Goal: Check status: Check status

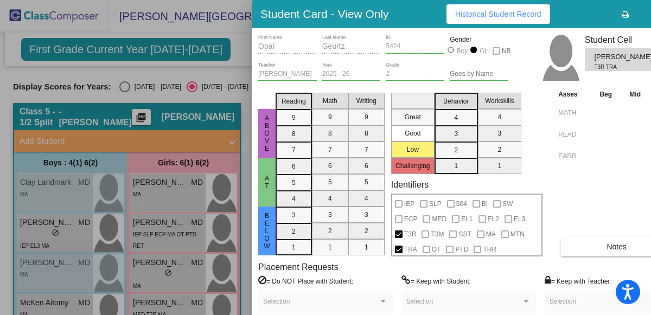
scroll to position [357, 0]
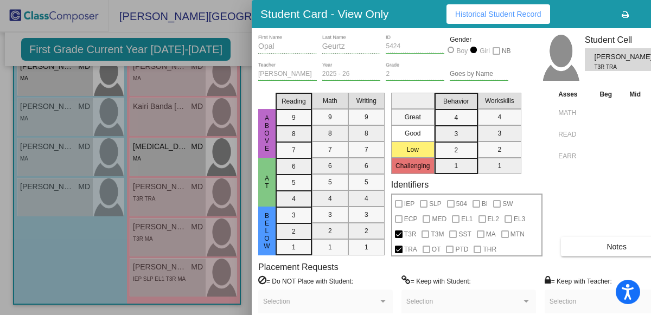
click at [236, 36] on div at bounding box center [325, 157] width 651 height 315
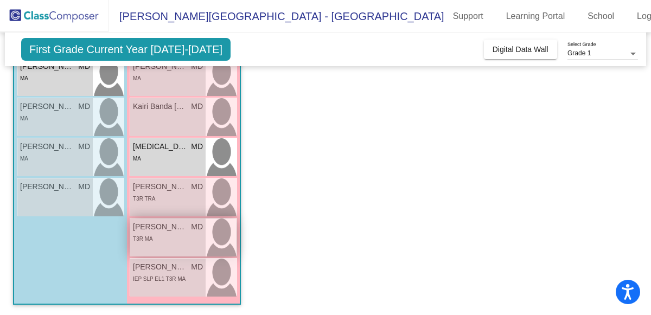
click at [180, 231] on span "[PERSON_NAME]" at bounding box center [160, 226] width 54 height 11
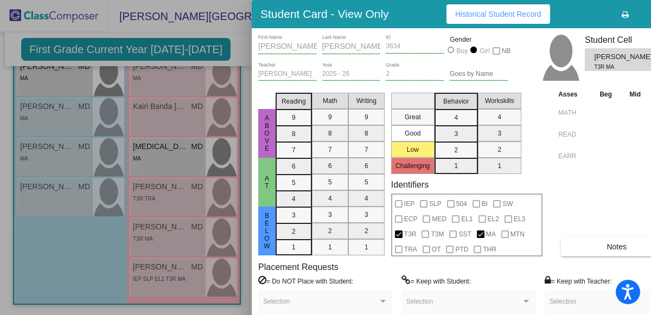
click at [178, 285] on div at bounding box center [325, 157] width 651 height 315
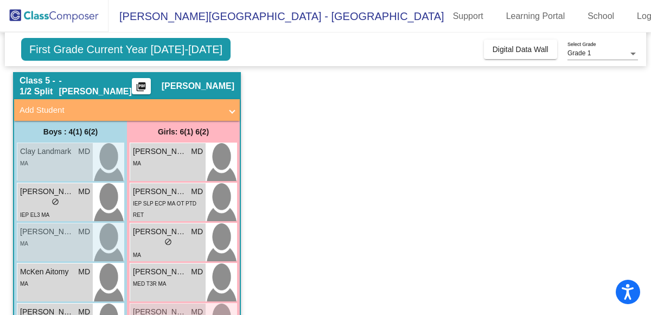
scroll to position [0, 0]
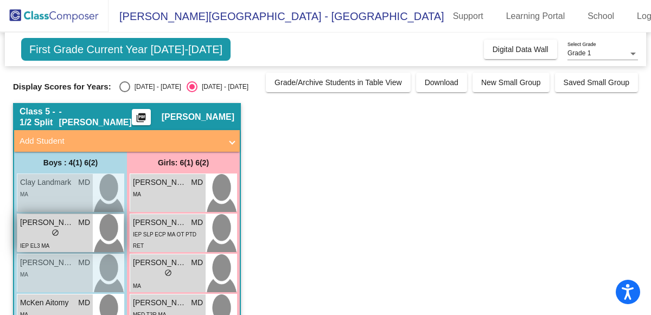
click at [42, 228] on div "lock do_not_disturb_alt" at bounding box center [55, 233] width 70 height 11
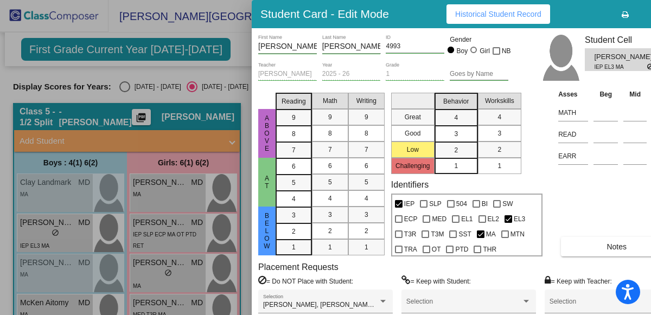
click at [457, 13] on span "Historical Student Record" at bounding box center [498, 14] width 86 height 9
click at [234, 87] on div at bounding box center [325, 157] width 651 height 315
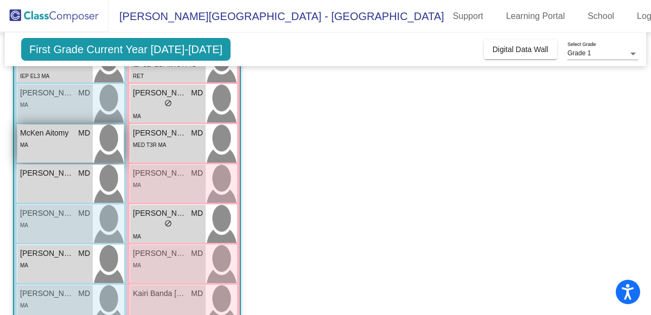
scroll to position [170, 0]
click at [63, 146] on div "MA" at bounding box center [55, 144] width 70 height 11
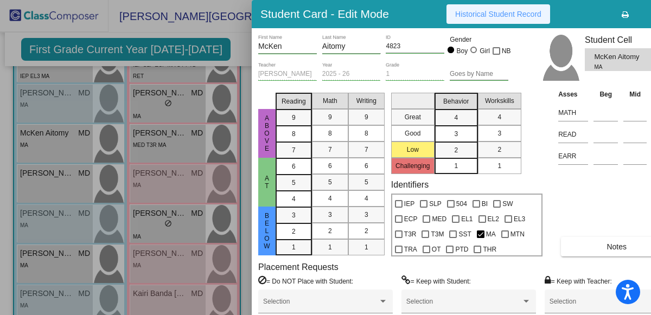
click at [462, 17] on span "Historical Student Record" at bounding box center [498, 14] width 86 height 9
click at [232, 50] on div at bounding box center [325, 157] width 651 height 315
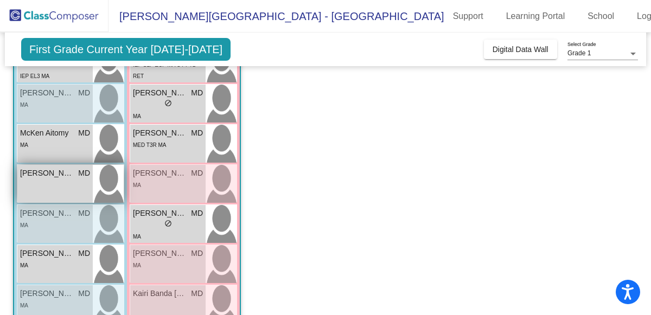
click at [53, 193] on div "[PERSON_NAME] MD lock do_not_disturb_alt" at bounding box center [54, 184] width 75 height 38
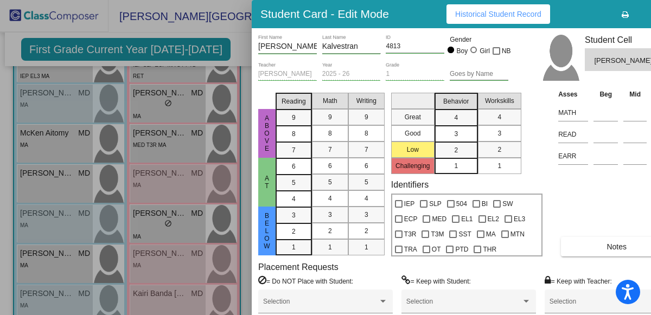
click at [491, 16] on span "Historical Student Record" at bounding box center [498, 14] width 86 height 9
click at [233, 42] on div at bounding box center [325, 157] width 651 height 315
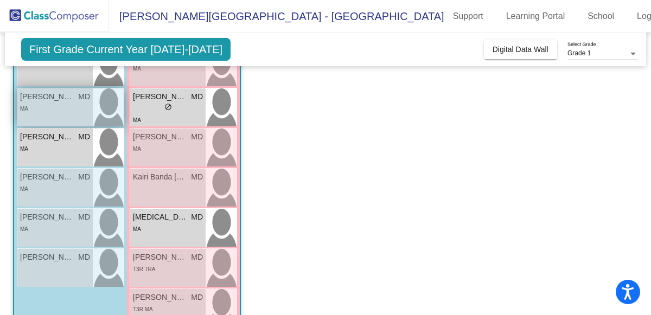
scroll to position [287, 0]
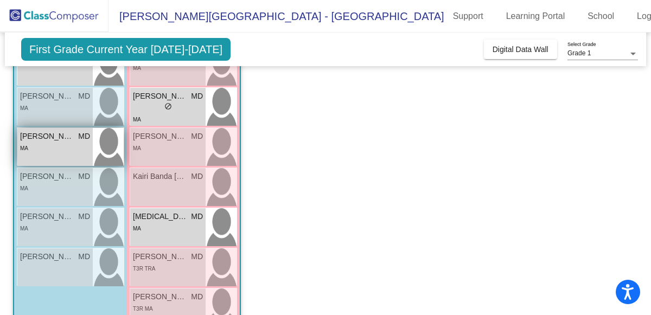
click at [64, 147] on div "MA" at bounding box center [55, 147] width 70 height 11
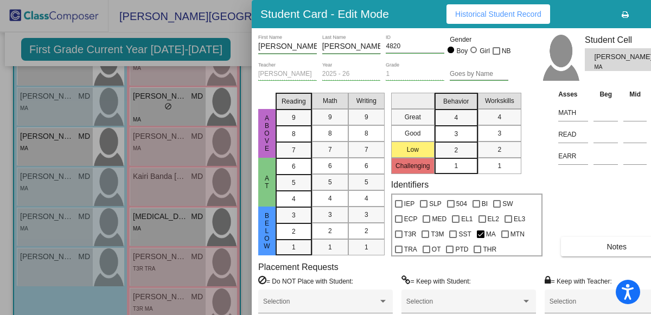
click at [486, 18] on button "Historical Student Record" at bounding box center [499, 14] width 104 height 20
click at [234, 43] on div at bounding box center [325, 157] width 651 height 315
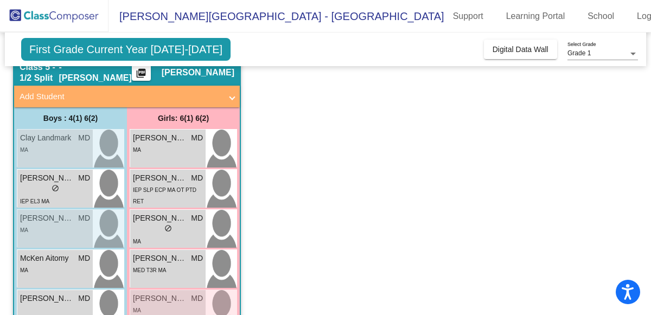
scroll to position [0, 0]
